Goal: Information Seeking & Learning: Find specific fact

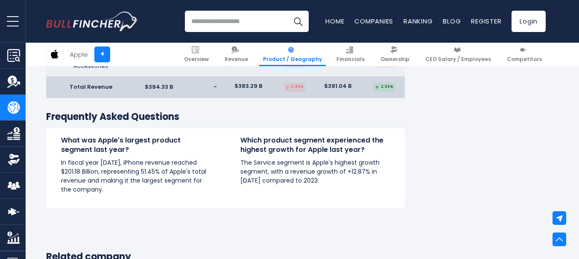
scroll to position [1537, 0]
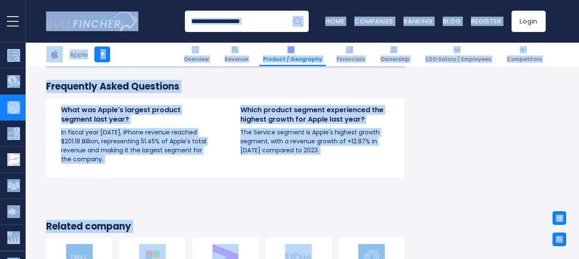
click at [214, 175] on div "What was Apple's largest product segment last year? In fiscal year [DATE], iPho…" at bounding box center [225, 138] width 359 height 80
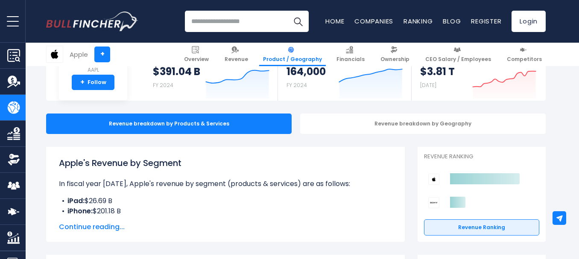
scroll to position [102, 0]
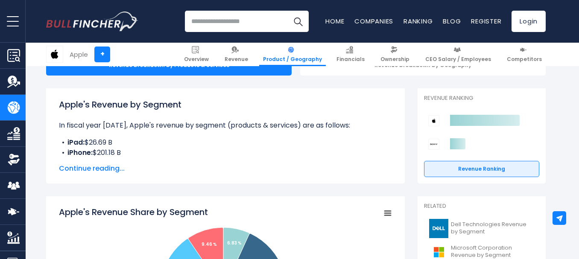
drag, startPoint x: 61, startPoint y: 107, endPoint x: 204, endPoint y: 219, distance: 181.9
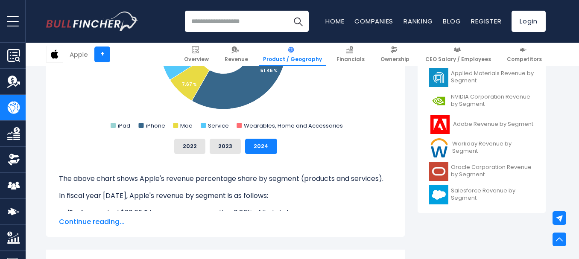
scroll to position [358, 0]
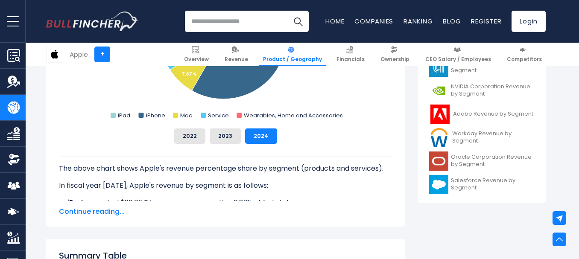
copy div "Apple's Revenue by Segment In fiscal year [DATE], Apple's revenue by segment (p…"
click at [266, 226] on div "Apple's Revenue Share by Segment Created with Highcharts 12.1.2 Chart context m…" at bounding box center [225, 84] width 359 height 286
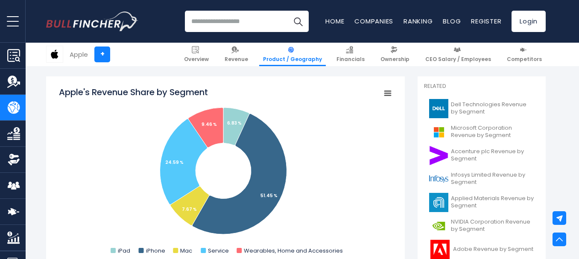
scroll to position [221, 0]
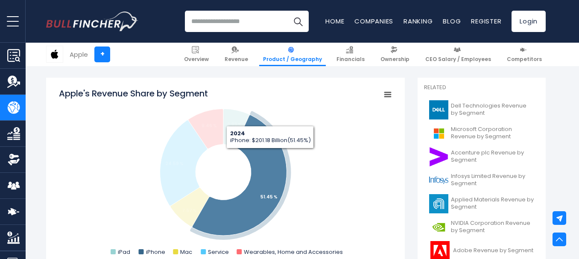
click at [270, 155] on icon "Apple's Revenue Share by Segment" at bounding box center [239, 175] width 94 height 121
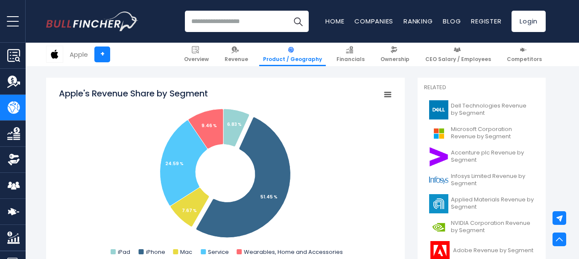
click at [222, 169] on rect "Apple's Revenue Share by Segment" at bounding box center [225, 173] width 333 height 171
drag, startPoint x: 222, startPoint y: 169, endPoint x: 259, endPoint y: 213, distance: 57.3
click at [332, 132] on rect "Apple's Revenue Share by Segment" at bounding box center [225, 173] width 333 height 171
click at [151, 86] on div "Apple's Revenue Share by Segment Created with Highcharts 12.1.2 Chart context m…" at bounding box center [225, 221] width 359 height 286
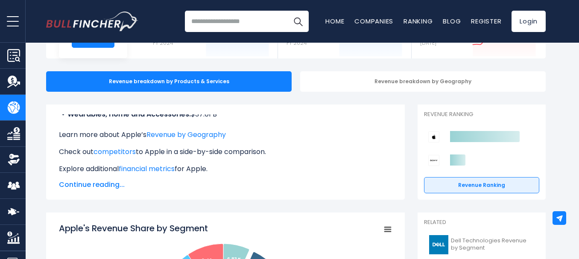
scroll to position [0, 0]
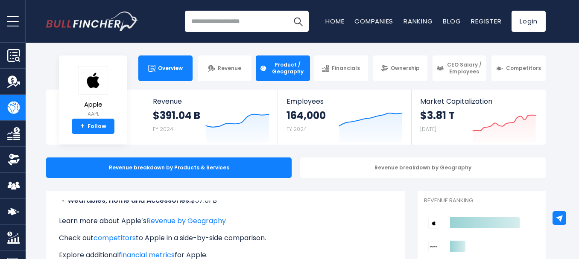
click at [159, 74] on link "Overview" at bounding box center [165, 68] width 54 height 26
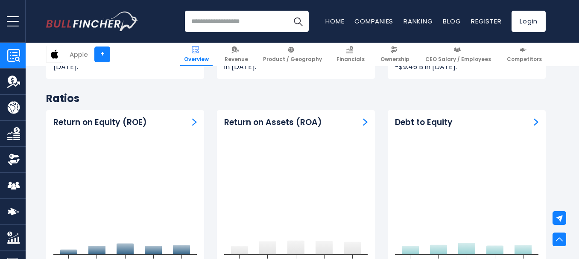
scroll to position [1667, 0]
